Goal: Task Accomplishment & Management: Manage account settings

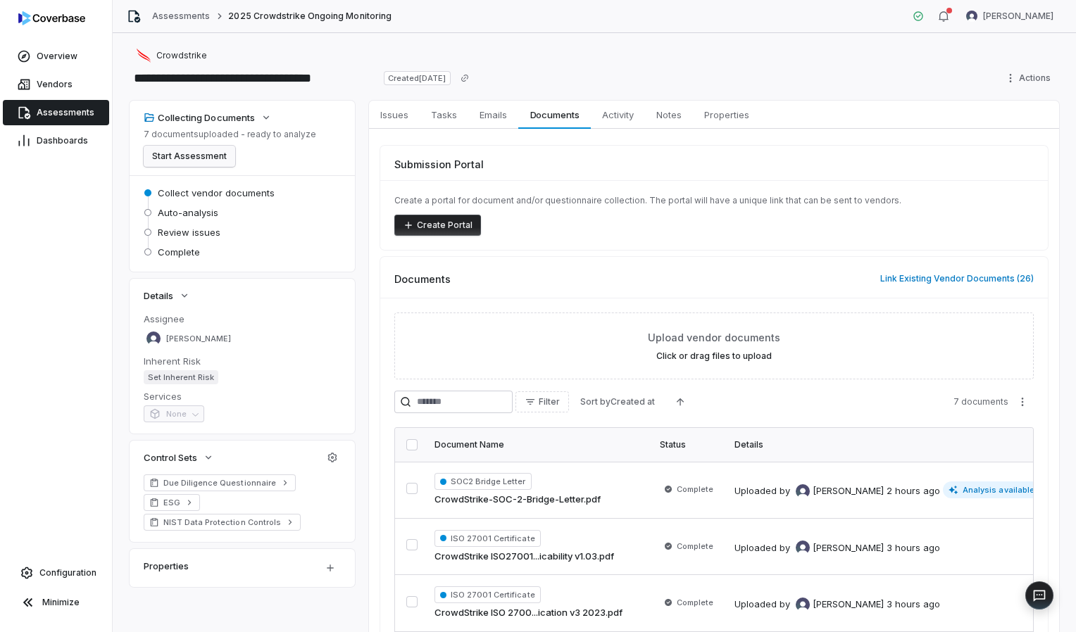
click at [180, 149] on button "Start Assessment" at bounding box center [190, 156] width 92 height 21
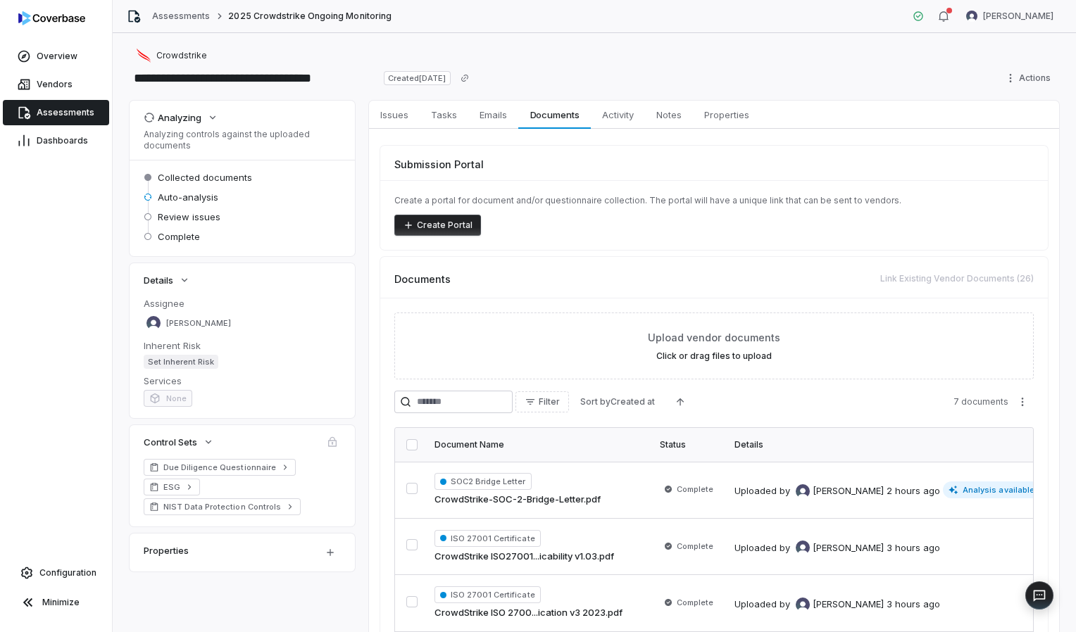
click at [63, 107] on span "Assessments" at bounding box center [66, 112] width 58 height 11
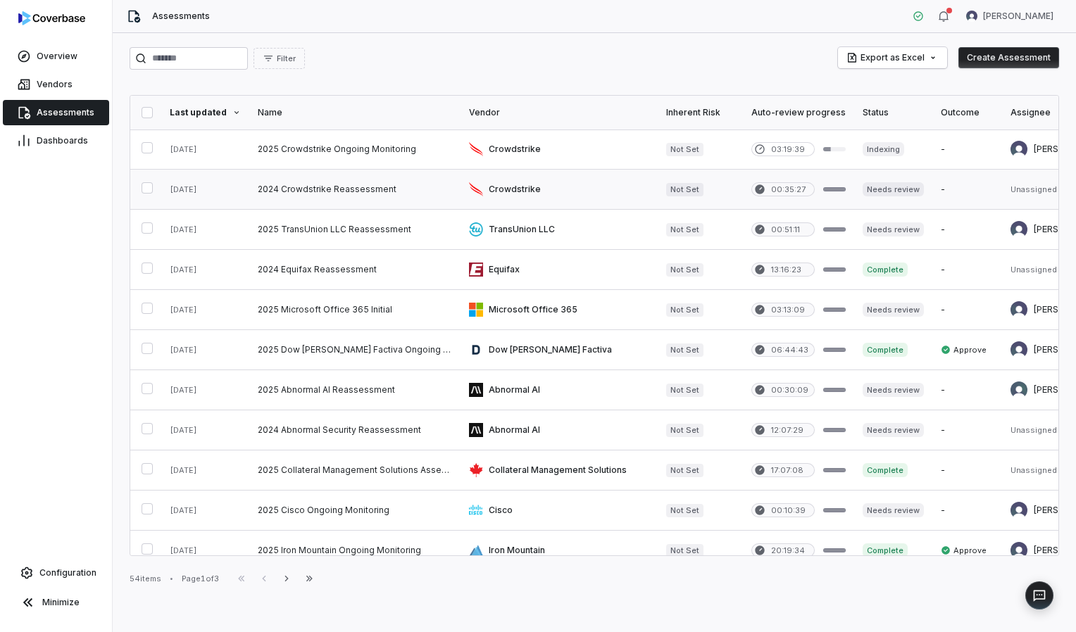
click at [568, 187] on link at bounding box center [559, 189] width 197 height 39
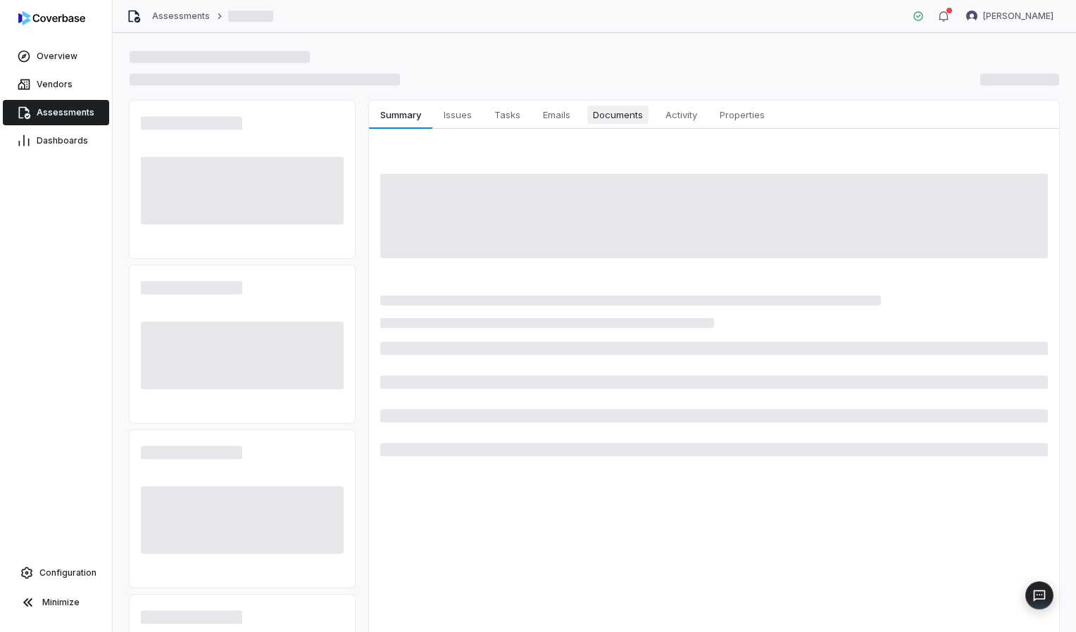
click at [634, 111] on span "Documents" at bounding box center [617, 115] width 61 height 18
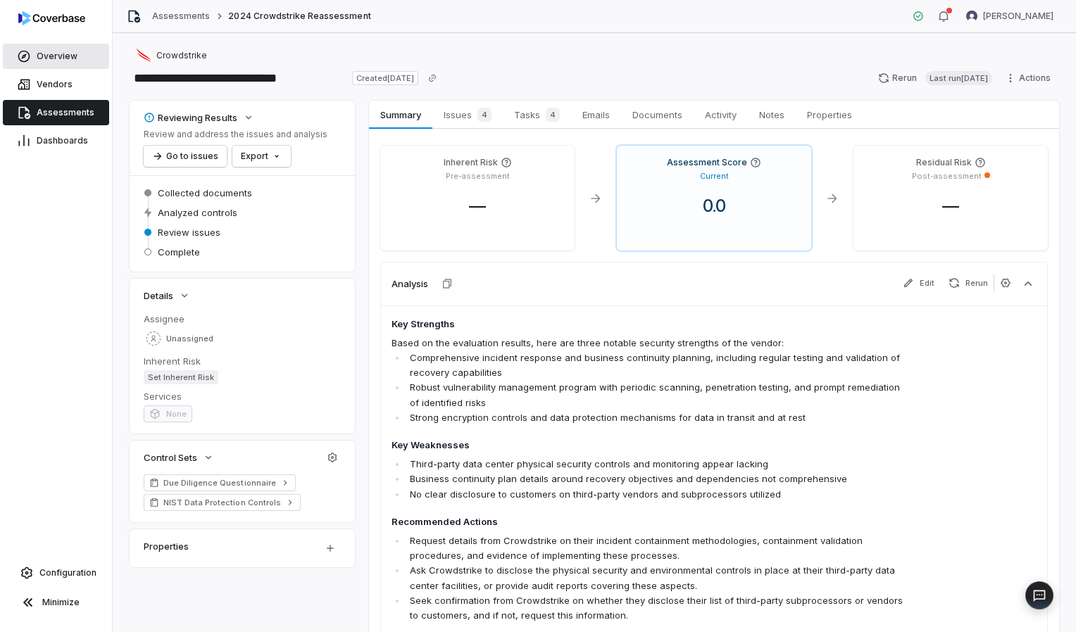
click at [58, 49] on link "Overview" at bounding box center [56, 56] width 106 height 25
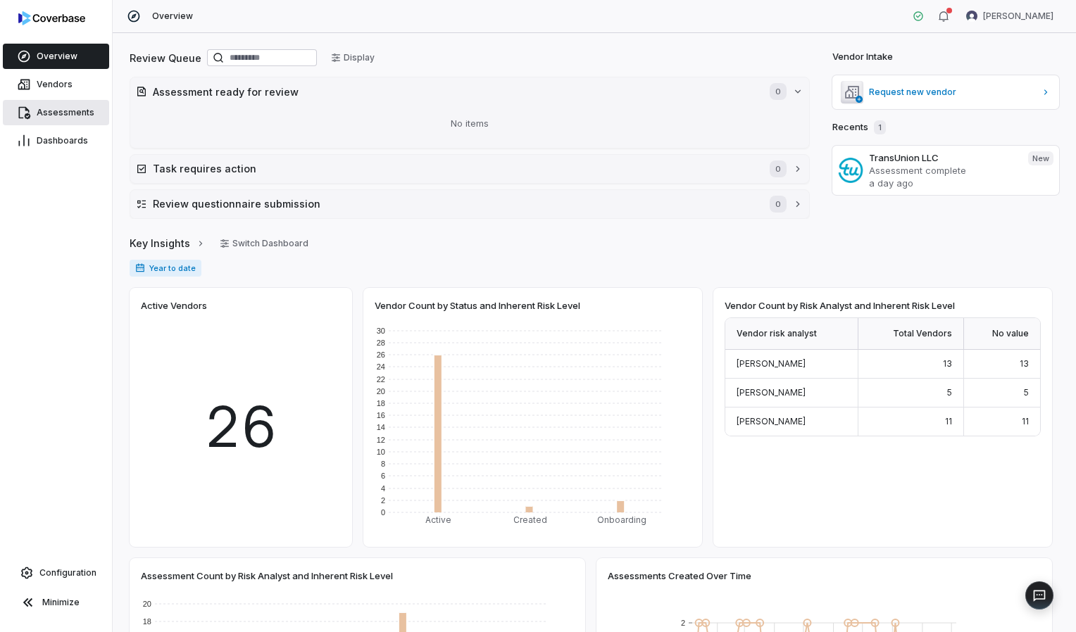
click at [69, 111] on span "Assessments" at bounding box center [66, 112] width 58 height 11
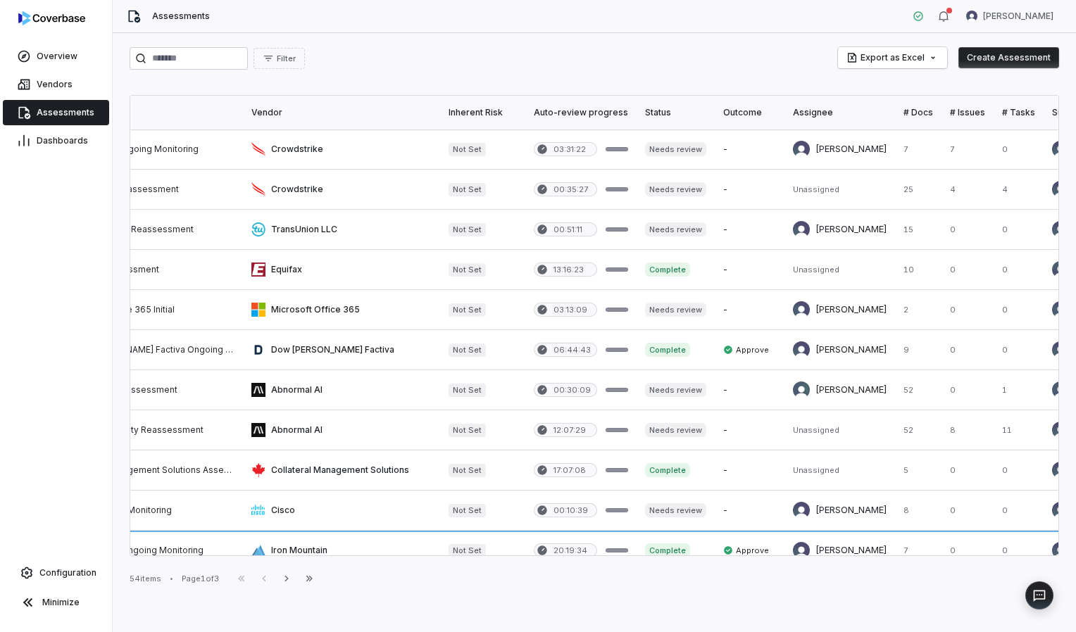
scroll to position [0, 218]
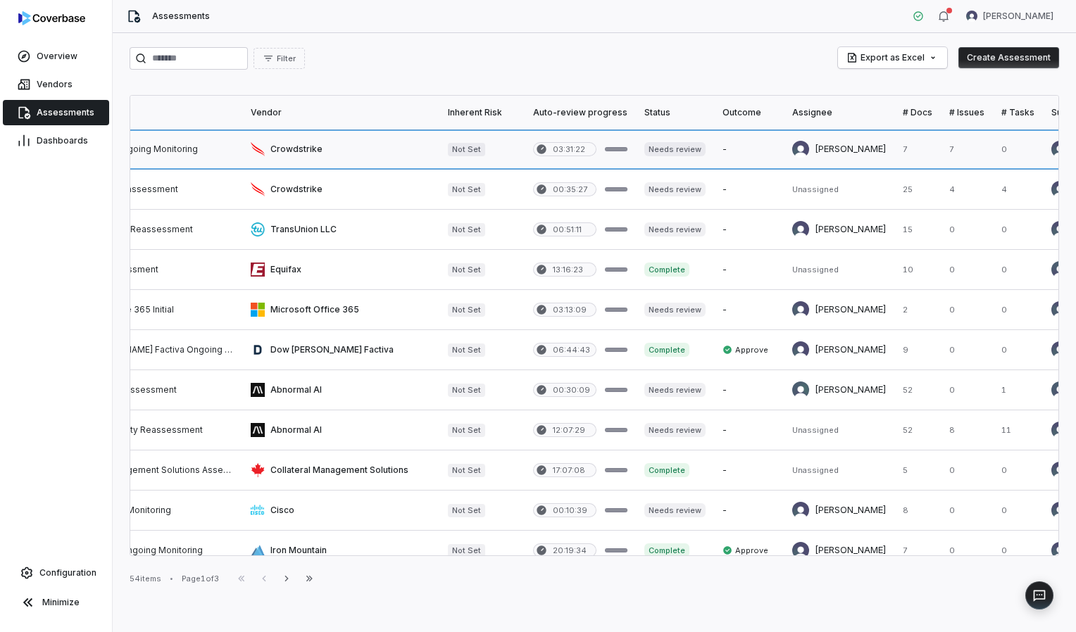
click at [308, 146] on link at bounding box center [340, 149] width 197 height 39
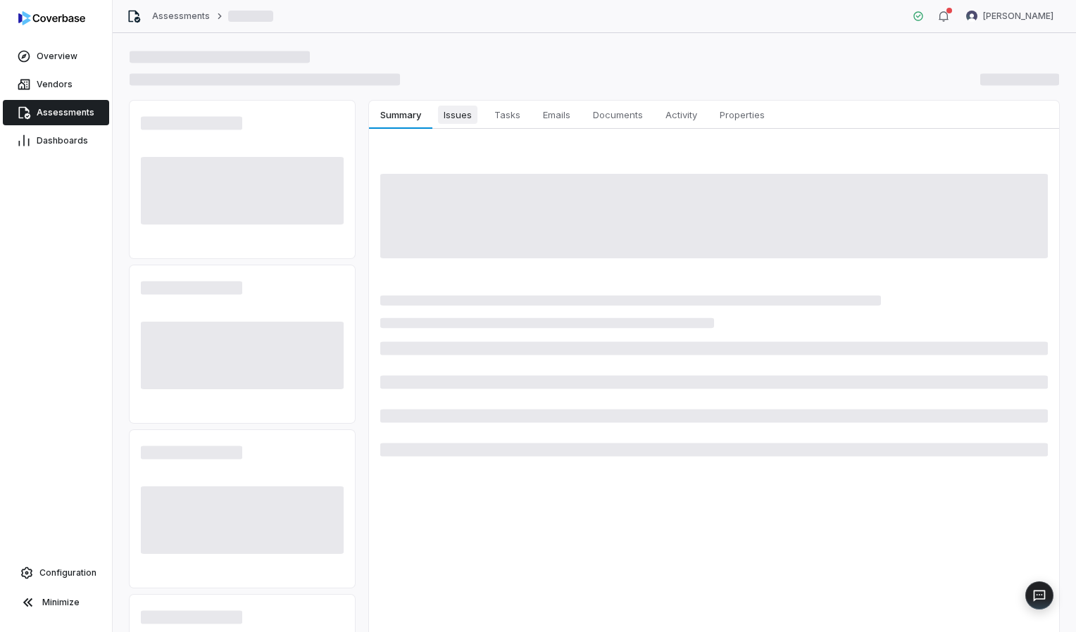
click at [470, 113] on span "Issues" at bounding box center [457, 115] width 39 height 18
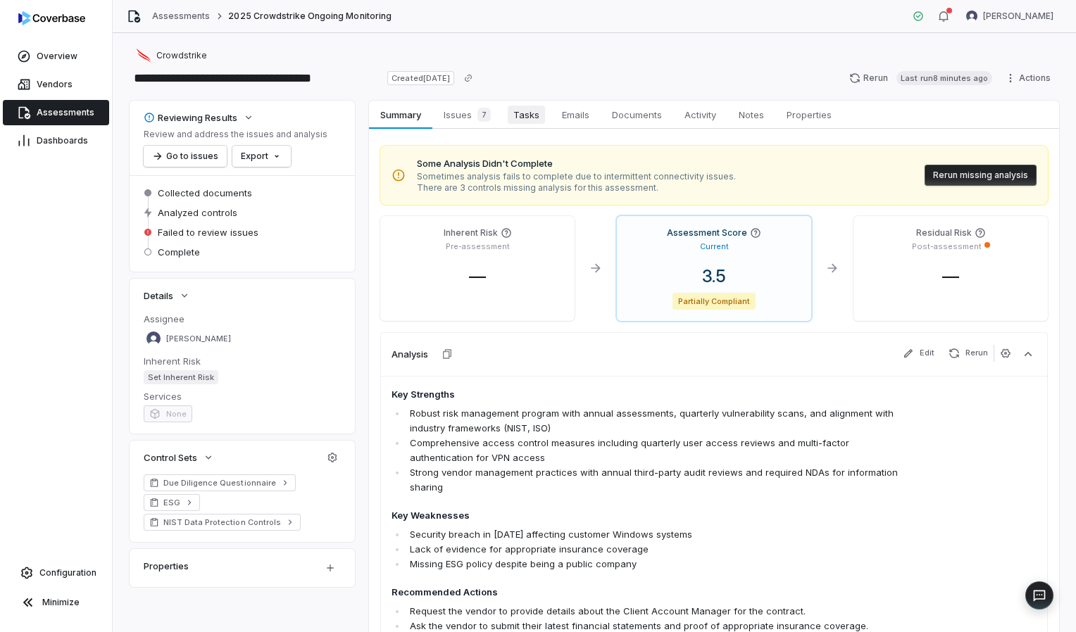
click at [535, 116] on span "Tasks" at bounding box center [526, 115] width 37 height 18
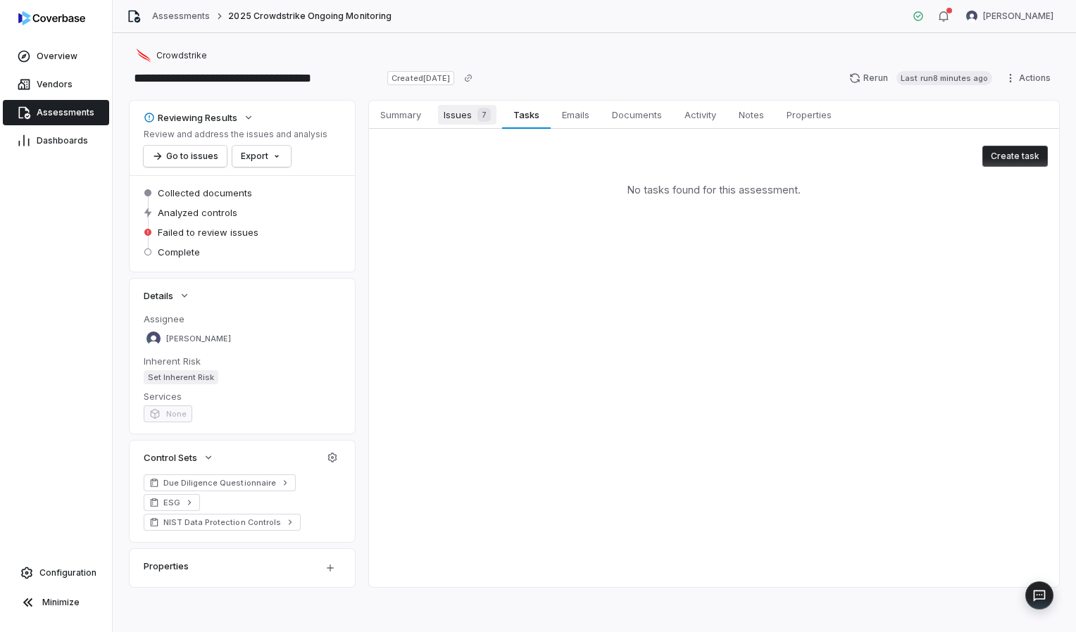
click at [451, 110] on span "Issues 7" at bounding box center [467, 115] width 58 height 20
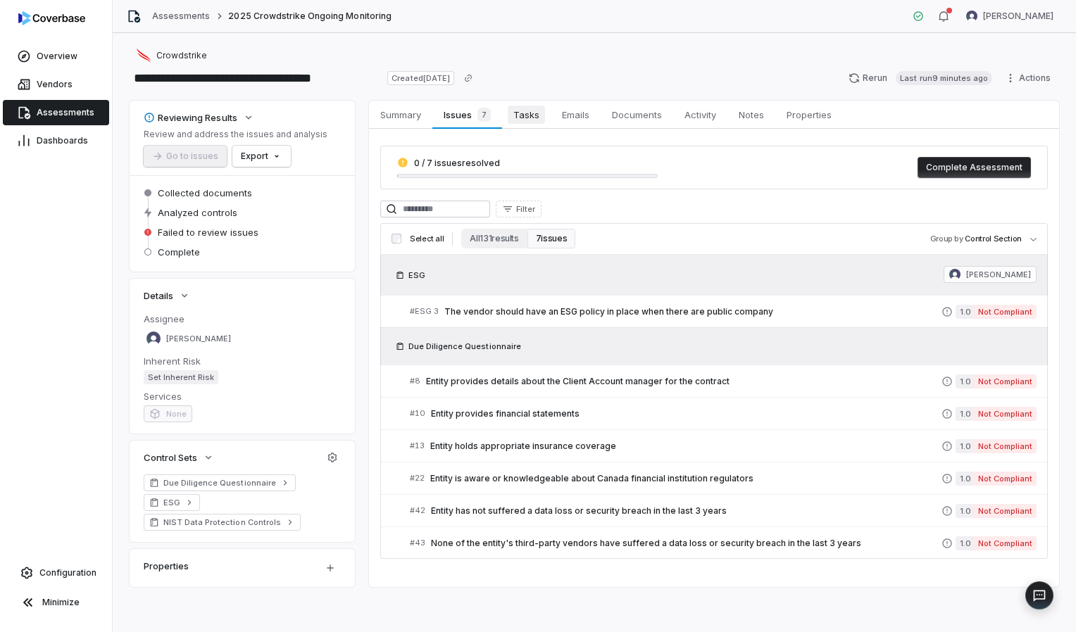
click at [516, 117] on span "Tasks" at bounding box center [526, 115] width 37 height 18
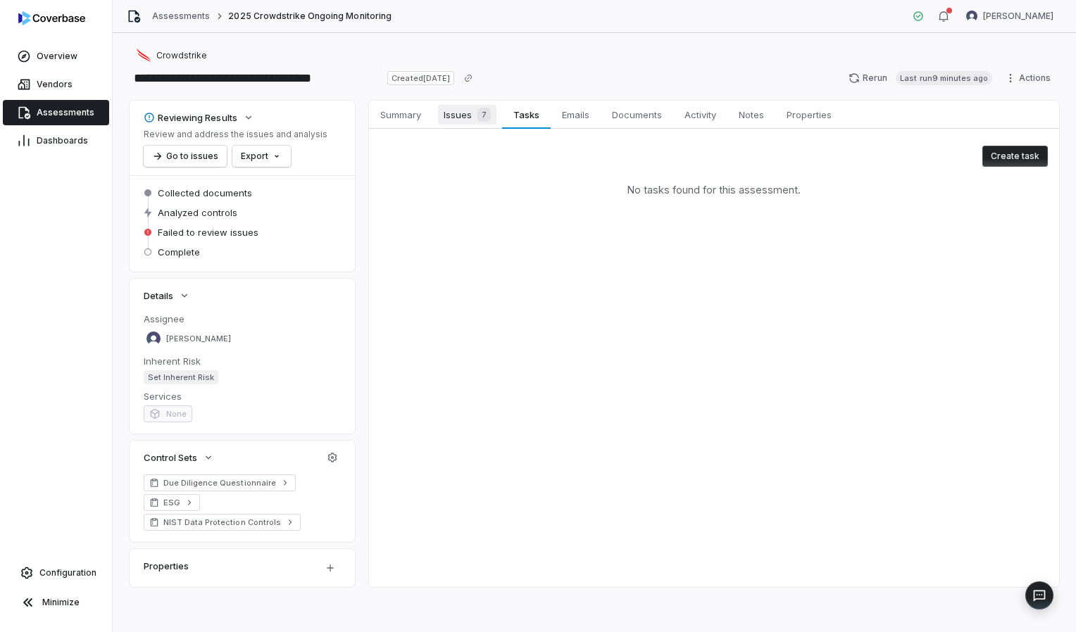
click at [468, 116] on span "Issues 7" at bounding box center [467, 115] width 58 height 20
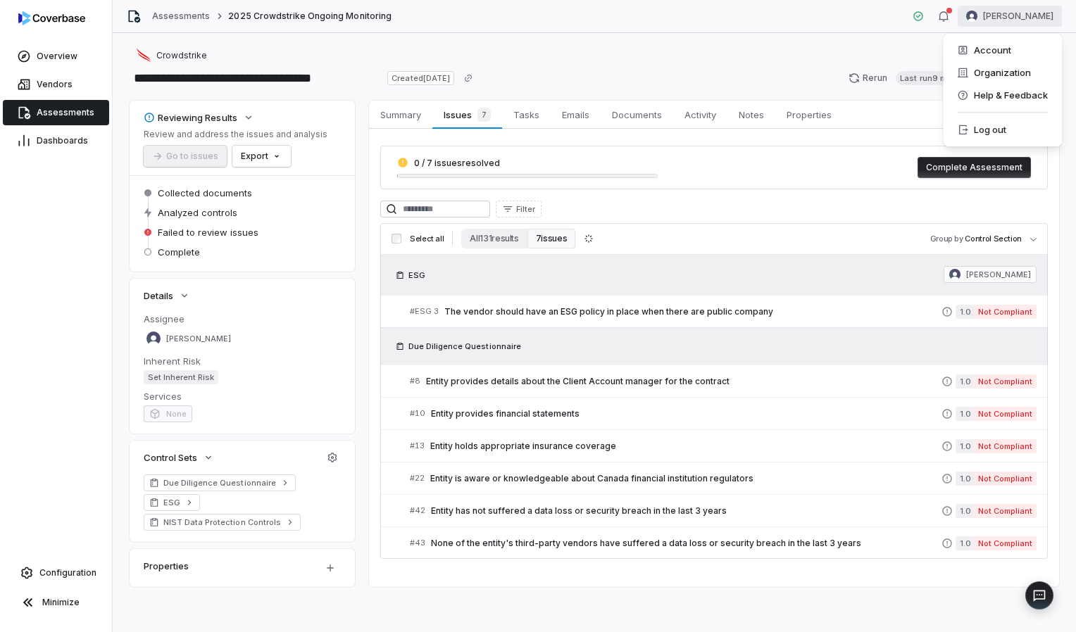
click at [1004, 24] on html "**********" at bounding box center [538, 316] width 1076 height 632
click at [985, 134] on div "Log out" at bounding box center [1003, 129] width 108 height 23
